Goal: Task Accomplishment & Management: Use online tool/utility

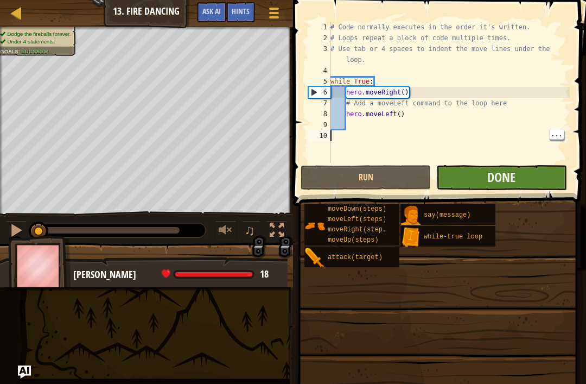
click at [518, 175] on button "Done" at bounding box center [501, 177] width 130 height 25
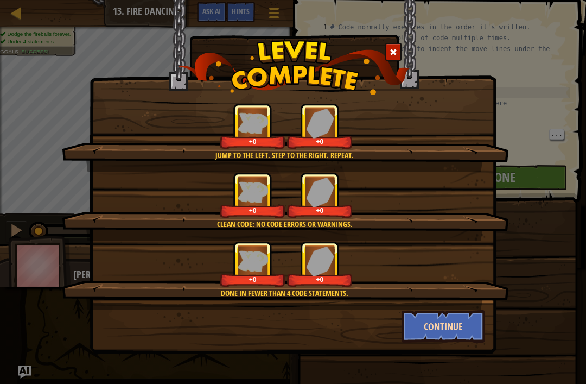
click at [449, 334] on button "Continue" at bounding box center [444, 326] width 84 height 33
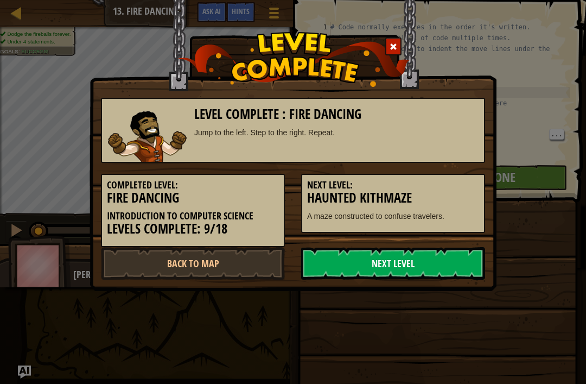
click at [416, 270] on link "Next Level" at bounding box center [393, 263] width 184 height 33
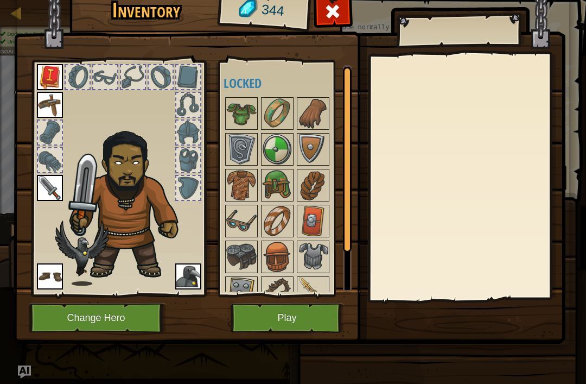
click at [319, 318] on button "Play" at bounding box center [287, 318] width 113 height 30
